Goal: Find specific page/section: Find specific page/section

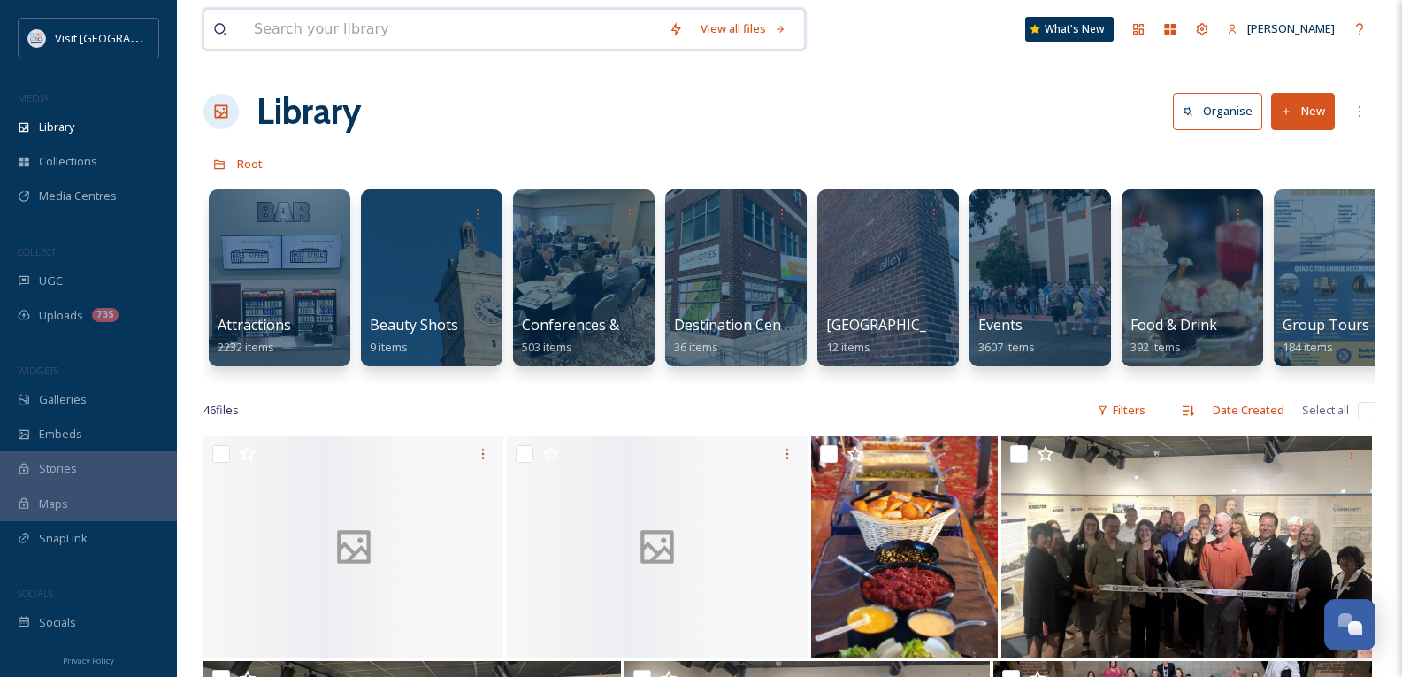
click at [374, 36] on input at bounding box center [452, 29] width 415 height 39
type input "y"
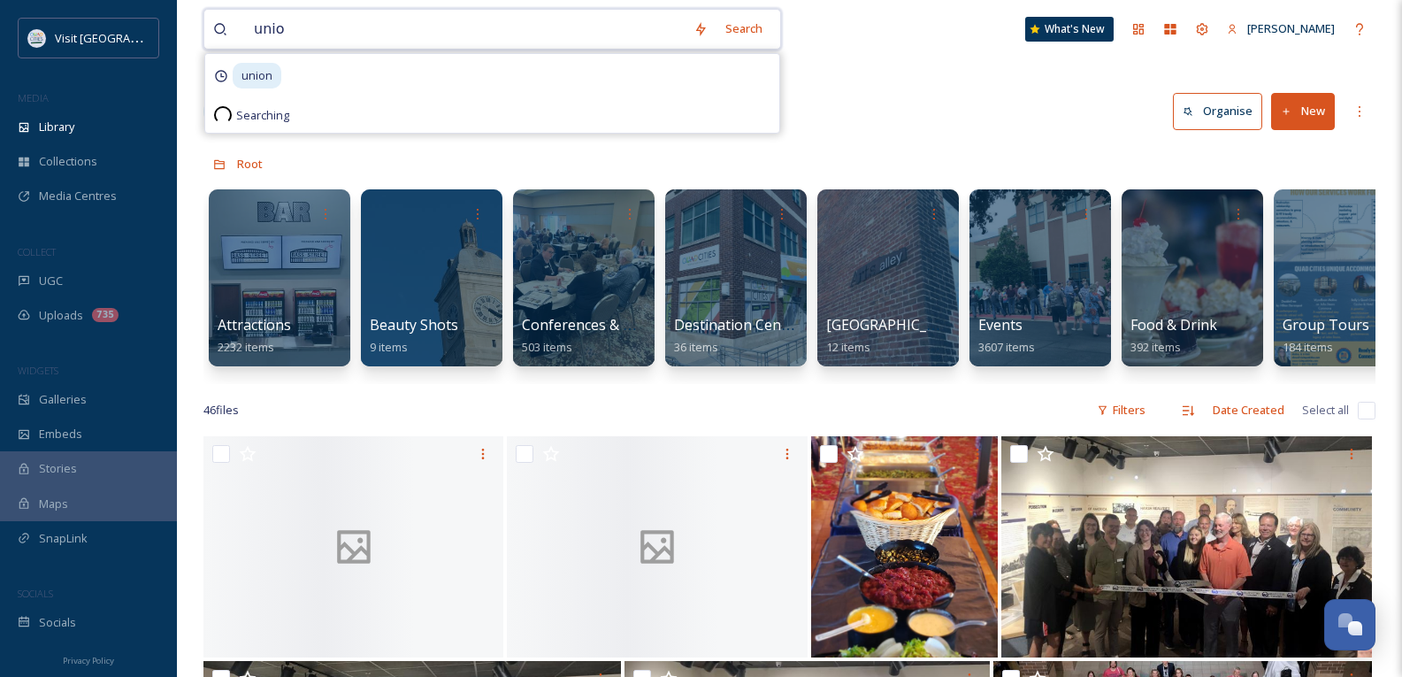
type input "union"
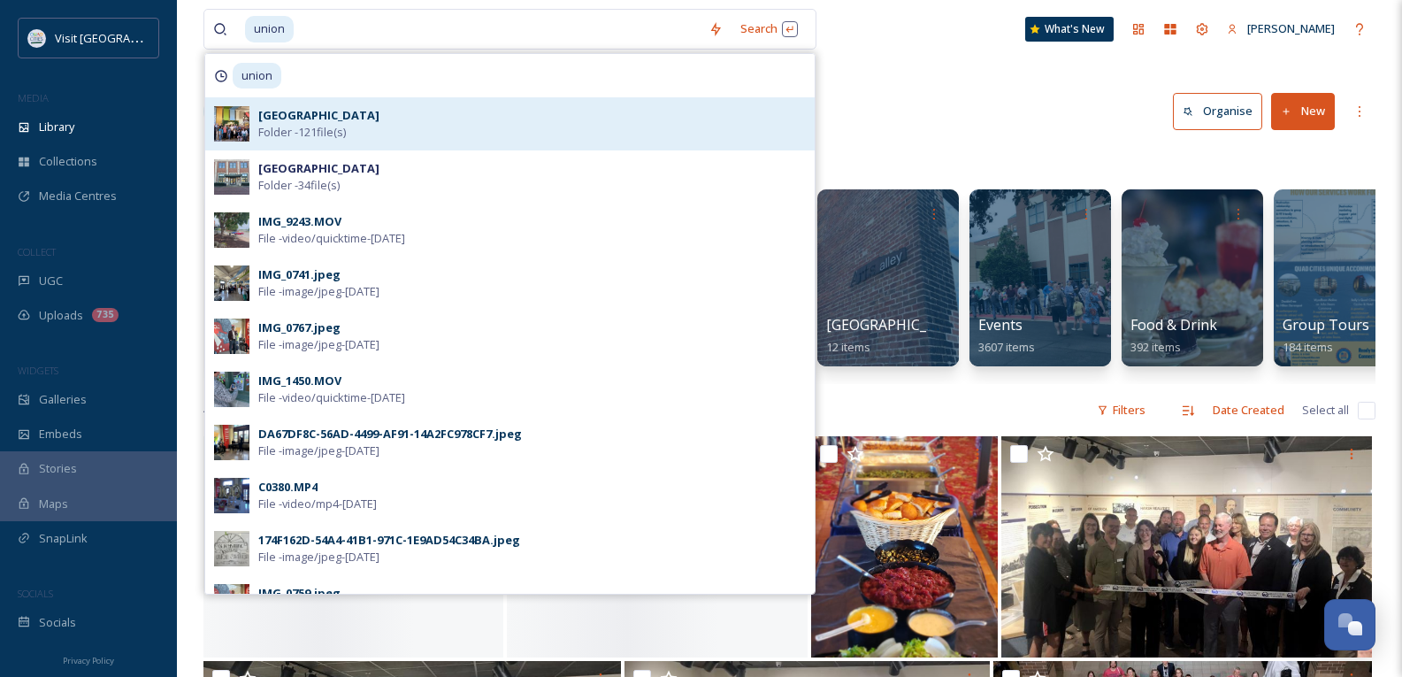
click at [379, 121] on strong "[GEOGRAPHIC_DATA]" at bounding box center [318, 115] width 121 height 16
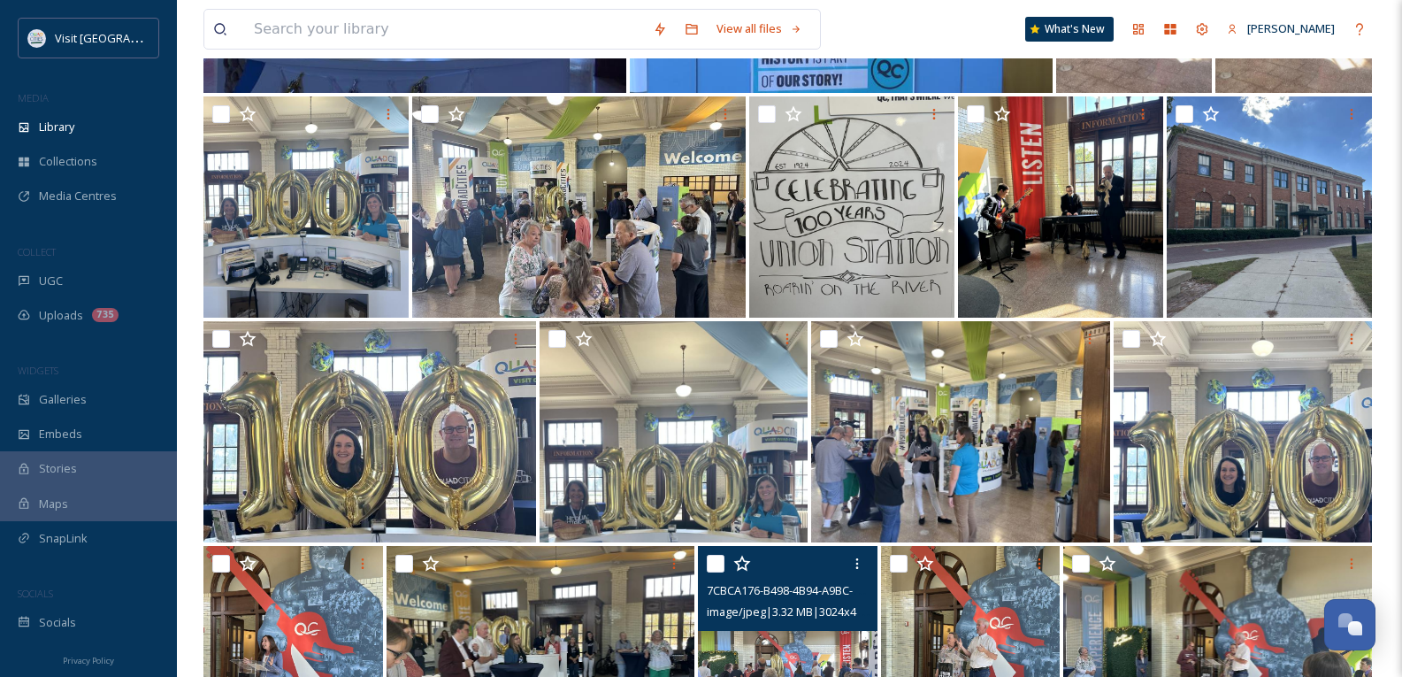
scroll to position [3428, 0]
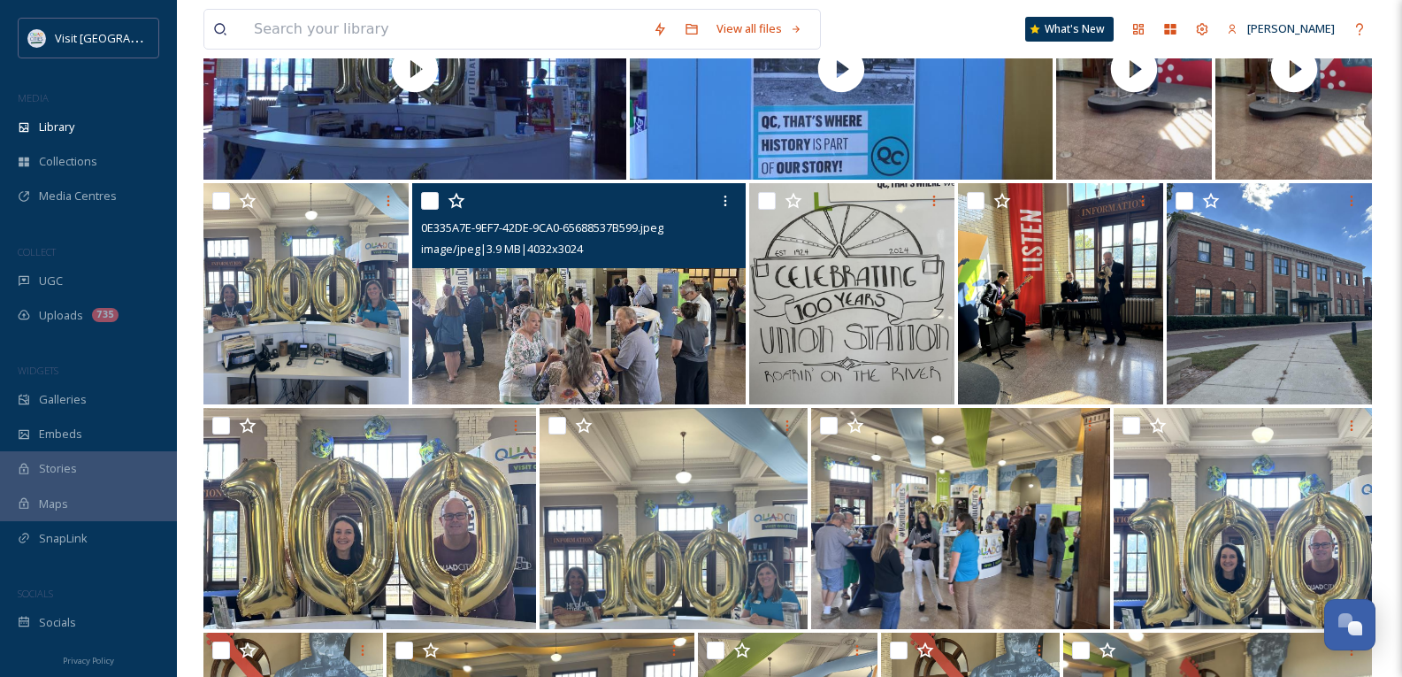
click at [597, 314] on img at bounding box center [579, 293] width 334 height 221
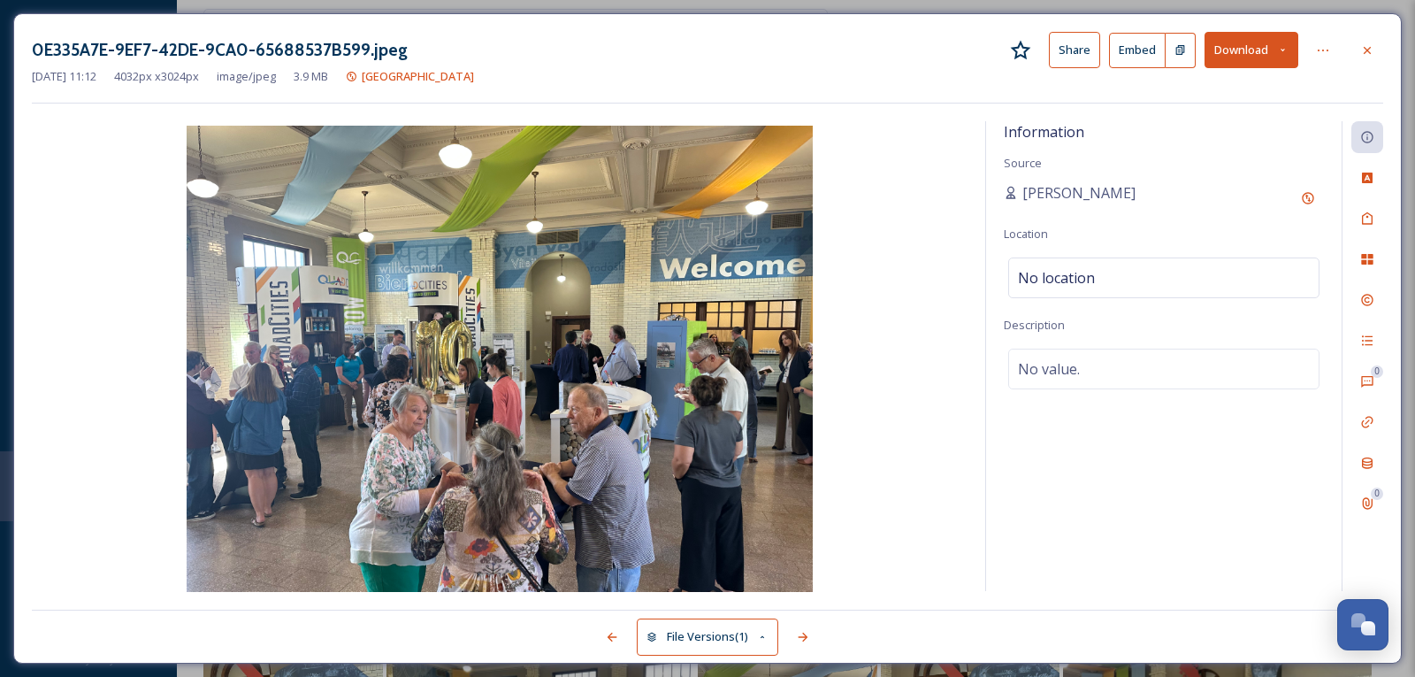
drag, startPoint x: 1363, startPoint y: 46, endPoint x: 1354, endPoint y: 52, distance: 10.8
click at [1364, 46] on icon at bounding box center [1367, 50] width 14 height 14
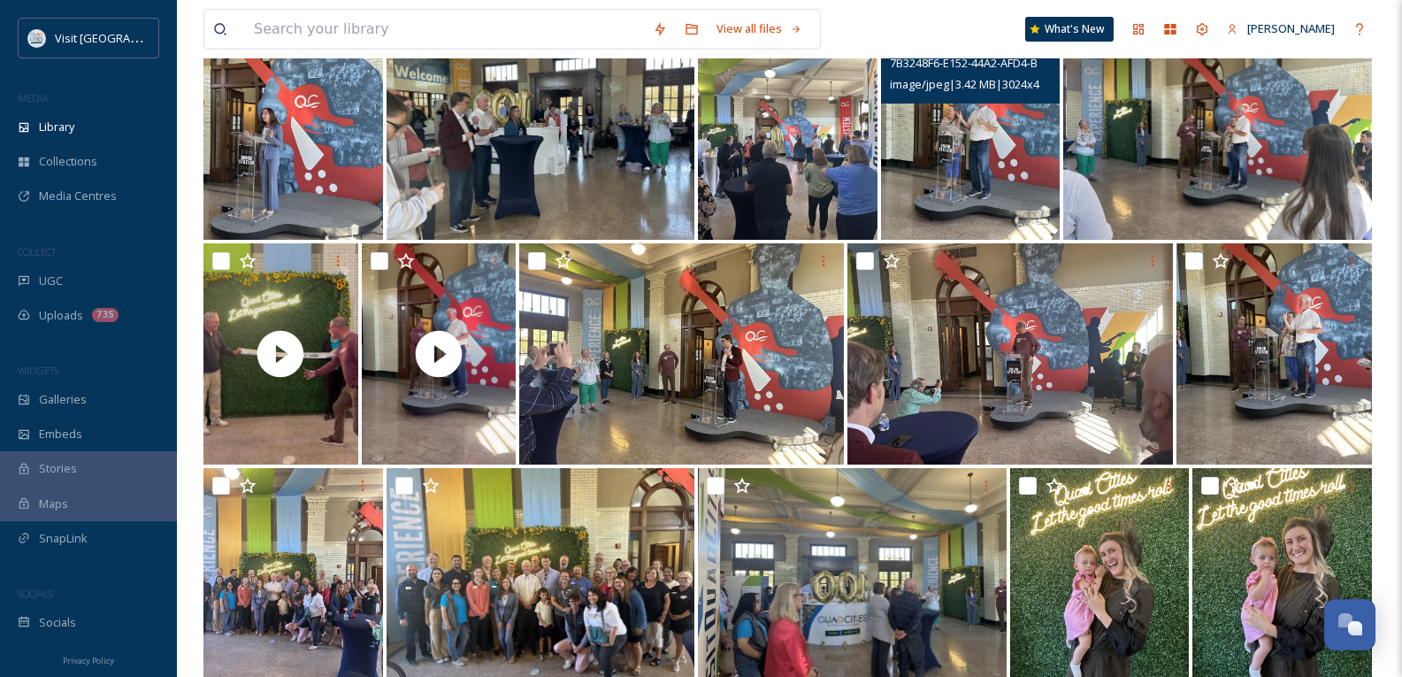
scroll to position [4224, 0]
